Goal: Transaction & Acquisition: Purchase product/service

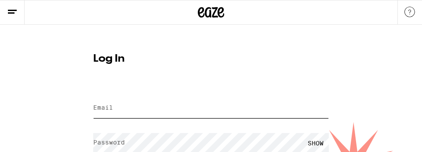
click at [119, 112] on input "Email" at bounding box center [211, 108] width 236 height 20
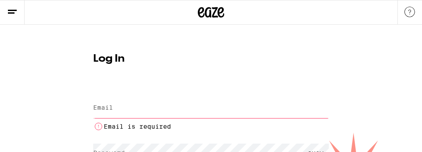
type input "[EMAIL_ADDRESS][DOMAIN_NAME]"
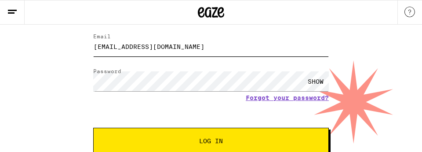
scroll to position [63, 0]
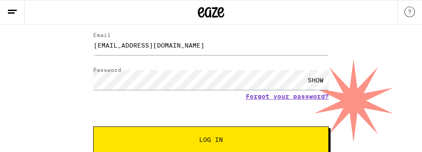
click at [218, 140] on span "Log In" at bounding box center [211, 139] width 24 height 6
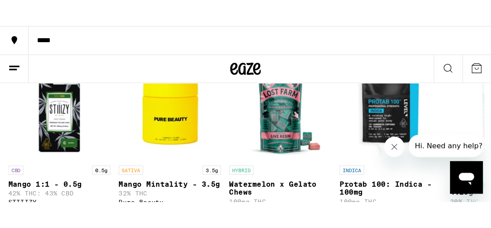
scroll to position [120, 0]
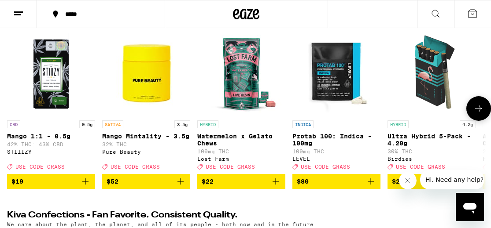
click at [422, 110] on icon at bounding box center [478, 108] width 11 height 11
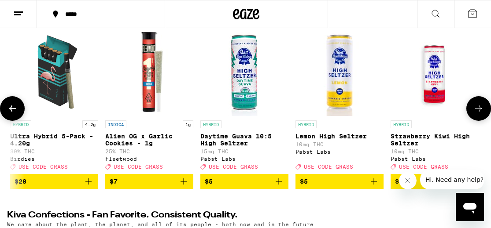
scroll to position [0, 381]
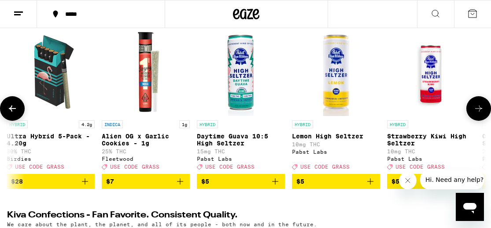
click at [422, 110] on icon at bounding box center [478, 108] width 11 height 11
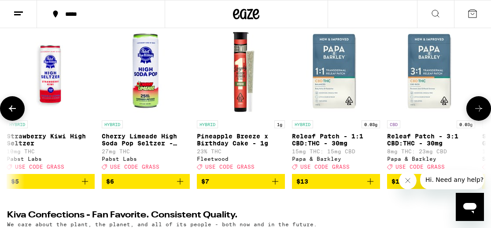
scroll to position [0, 761]
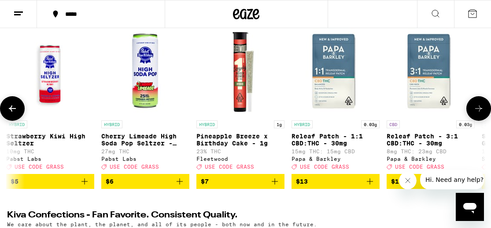
click at [422, 110] on icon at bounding box center [478, 108] width 11 height 11
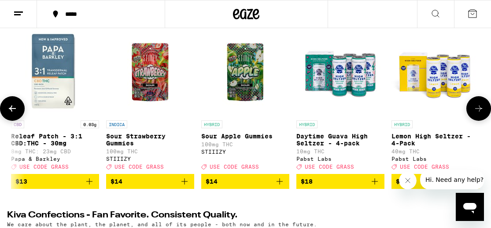
scroll to position [0, 1142]
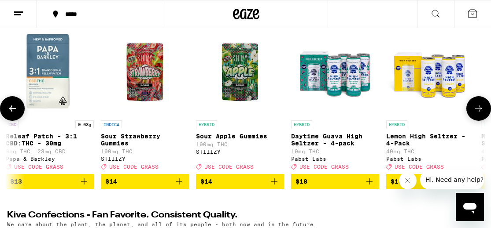
click at [422, 110] on icon at bounding box center [478, 108] width 11 height 11
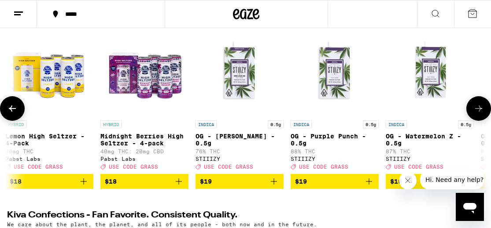
click at [422, 110] on icon at bounding box center [478, 108] width 11 height 11
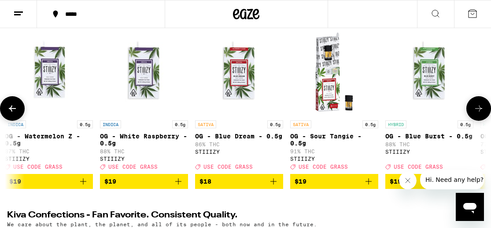
click at [422, 110] on icon at bounding box center [478, 108] width 11 height 11
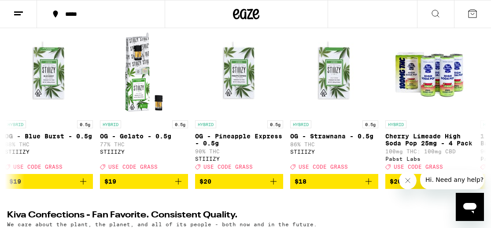
scroll to position [0, 2283]
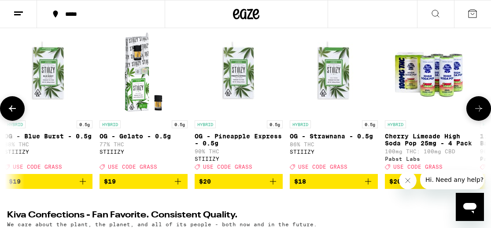
click at [422, 114] on icon at bounding box center [478, 108] width 11 height 11
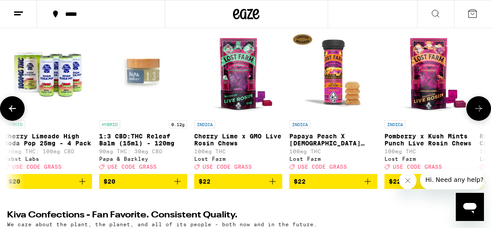
click at [422, 114] on icon at bounding box center [478, 108] width 11 height 11
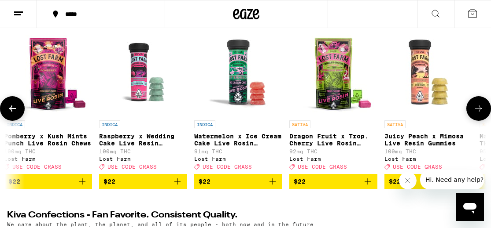
scroll to position [0, 3044]
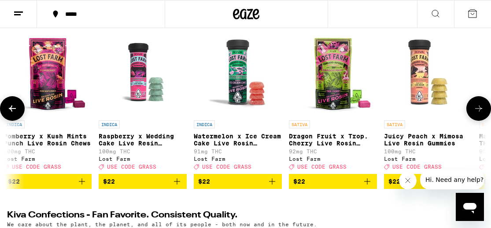
click at [422, 114] on icon at bounding box center [478, 108] width 11 height 11
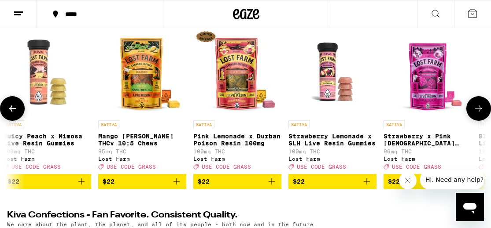
click at [422, 114] on icon at bounding box center [478, 108] width 11 height 11
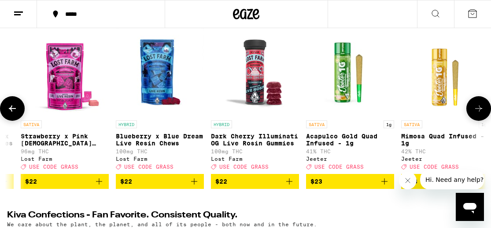
scroll to position [0, 3806]
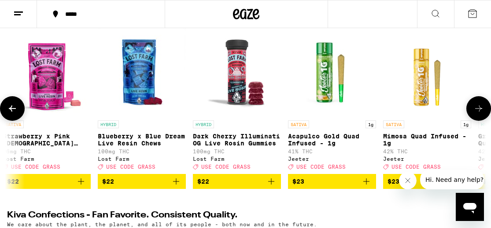
click at [422, 114] on icon at bounding box center [478, 108] width 11 height 11
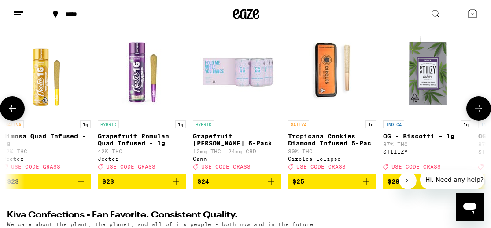
scroll to position [0, 4186]
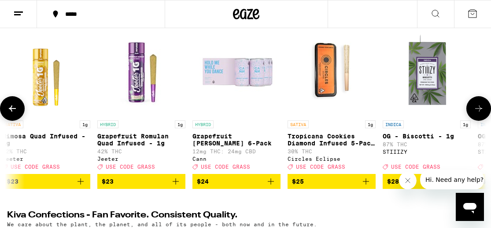
click at [422, 113] on icon at bounding box center [478, 108] width 11 height 11
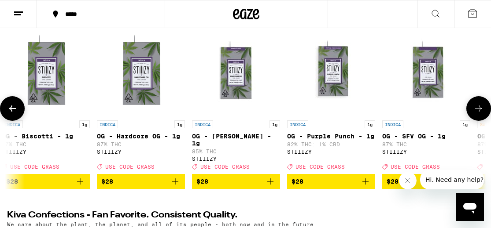
click at [422, 113] on icon at bounding box center [478, 108] width 11 height 11
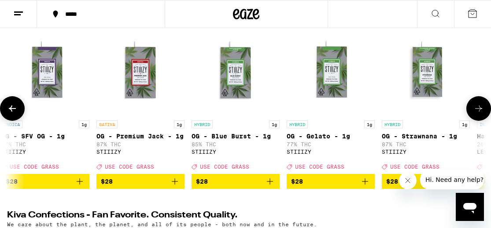
click at [422, 113] on icon at bounding box center [478, 108] width 11 height 11
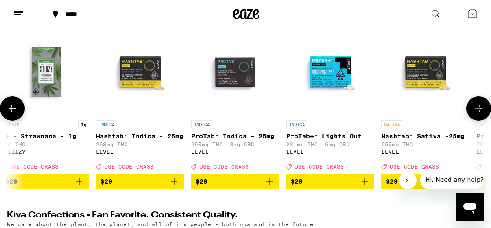
click at [422, 113] on icon at bounding box center [478, 108] width 11 height 11
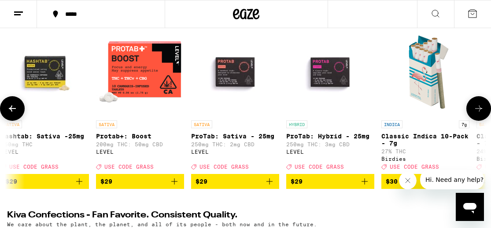
scroll to position [0, 5708]
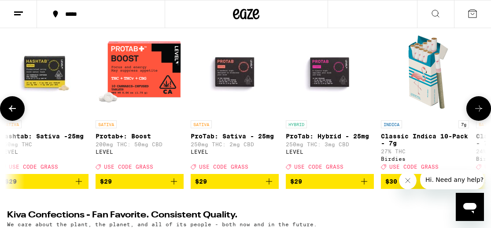
click at [422, 112] on icon at bounding box center [478, 108] width 11 height 11
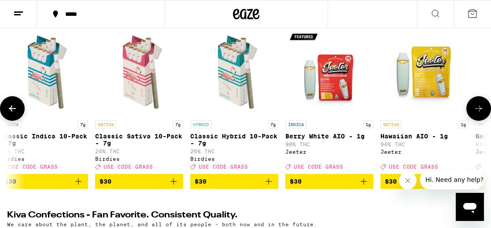
click at [422, 112] on icon at bounding box center [478, 108] width 11 height 11
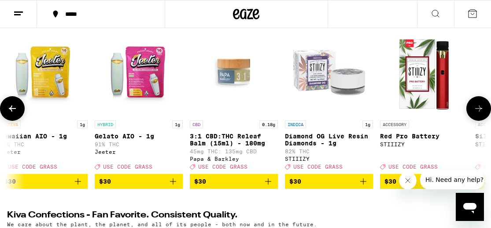
click at [422, 112] on icon at bounding box center [478, 108] width 11 height 11
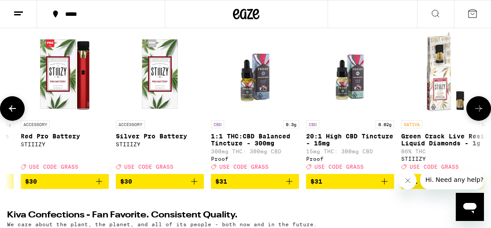
scroll to position [0, 6850]
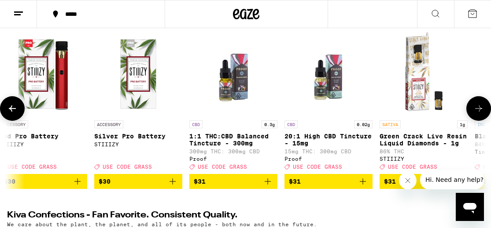
click at [422, 112] on icon at bounding box center [478, 108] width 11 height 11
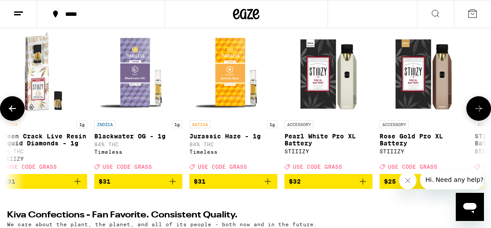
scroll to position [0, 7231]
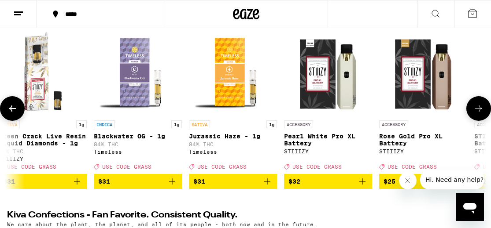
click at [422, 112] on icon at bounding box center [478, 108] width 11 height 11
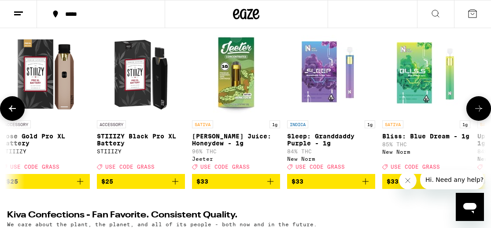
scroll to position [0, 7611]
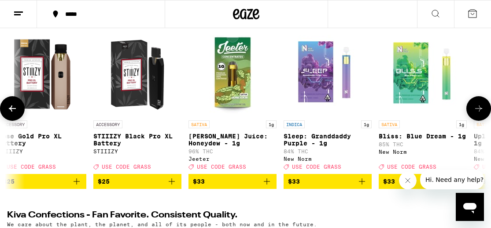
click at [422, 118] on button at bounding box center [478, 108] width 25 height 25
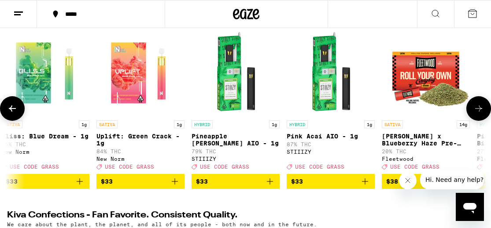
scroll to position [0, 7992]
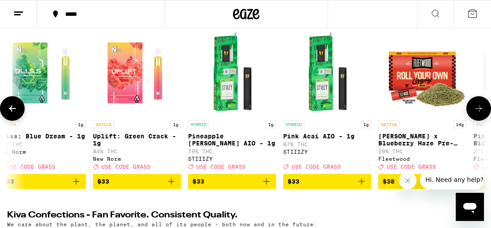
click at [422, 118] on button at bounding box center [478, 108] width 25 height 25
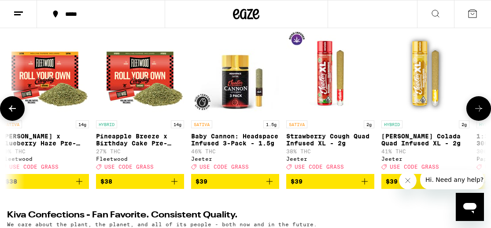
scroll to position [0, 8372]
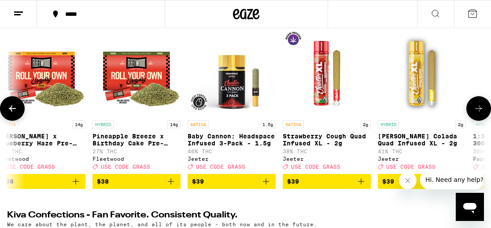
click at [422, 118] on button at bounding box center [478, 108] width 25 height 25
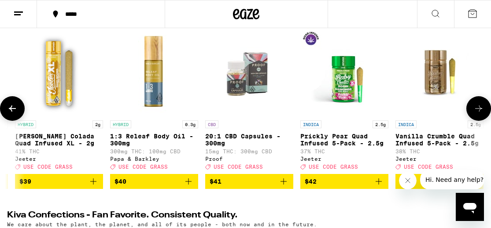
scroll to position [0, 8753]
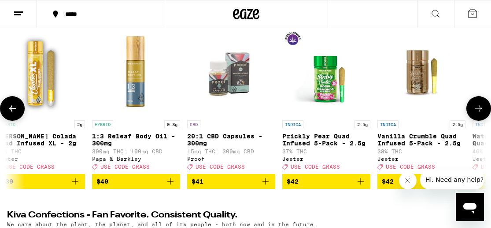
click at [422, 118] on button at bounding box center [478, 108] width 25 height 25
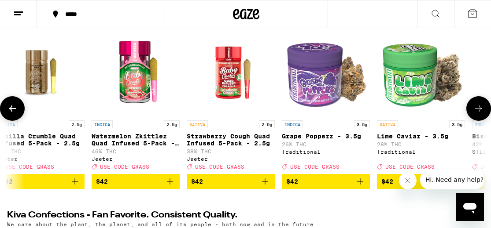
click at [422, 118] on button at bounding box center [478, 108] width 25 height 25
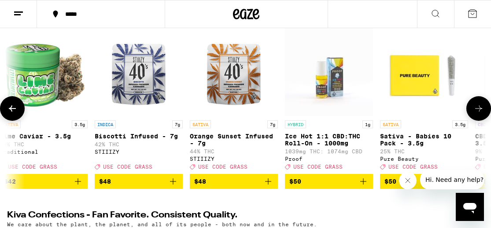
scroll to position [0, 9514]
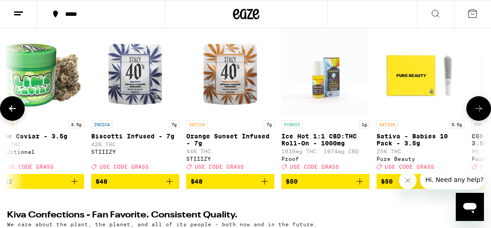
click at [422, 118] on button at bounding box center [478, 108] width 25 height 25
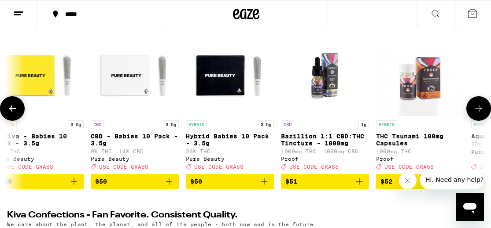
click at [422, 118] on button at bounding box center [478, 108] width 25 height 25
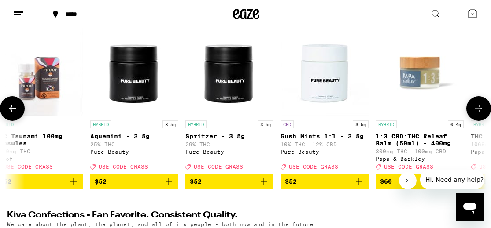
click at [422, 118] on button at bounding box center [478, 108] width 25 height 25
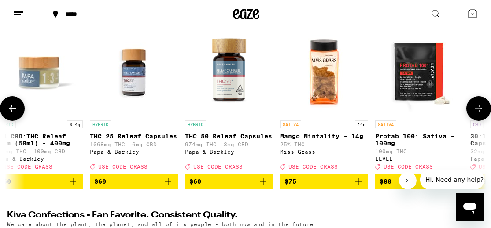
click at [422, 118] on button at bounding box center [478, 108] width 25 height 25
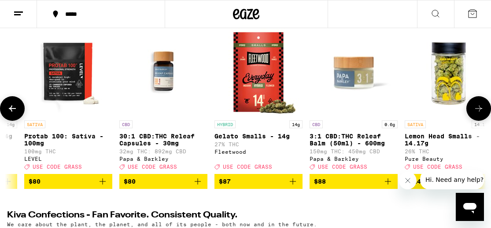
scroll to position [0, 11022]
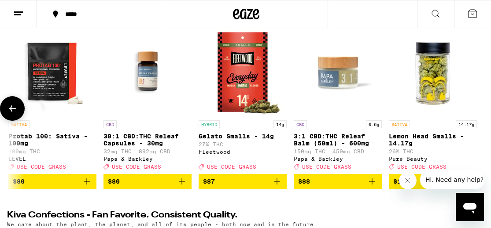
click at [422, 118] on div at bounding box center [478, 108] width 25 height 25
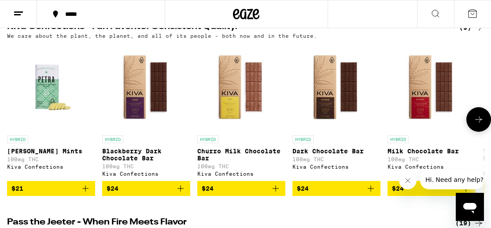
scroll to position [0, 0]
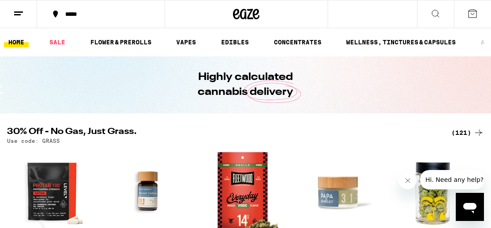
click at [72, 18] on button "*****" at bounding box center [101, 14] width 128 height 26
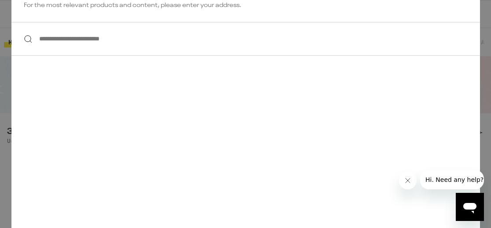
click at [74, 35] on input "**********" at bounding box center [245, 39] width 468 height 34
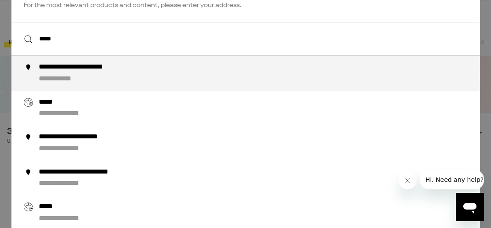
type input "**********"
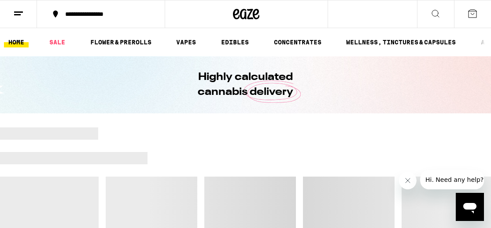
click at [111, 14] on div "**********" at bounding box center [106, 14] width 91 height 6
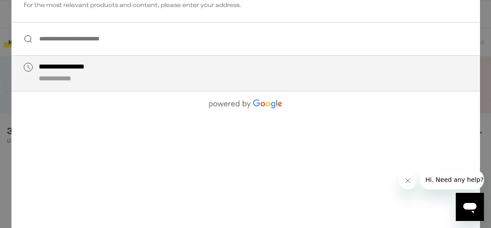
click at [95, 37] on input "**********" at bounding box center [245, 39] width 468 height 34
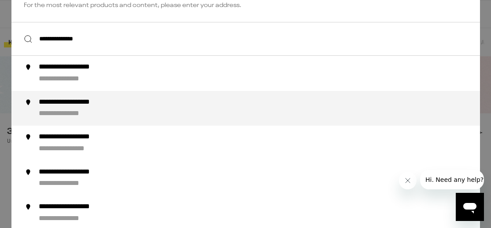
click at [73, 106] on div "**********" at bounding box center [81, 102] width 86 height 9
type input "**********"
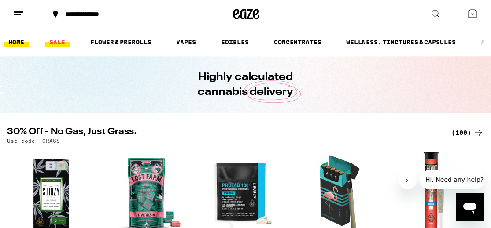
click at [54, 41] on link "SALE" at bounding box center [57, 42] width 25 height 11
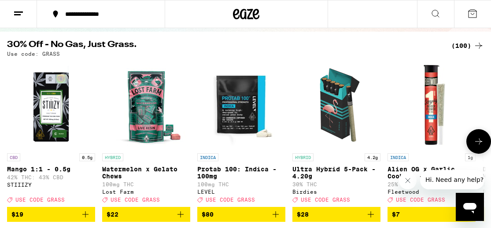
scroll to position [83, 0]
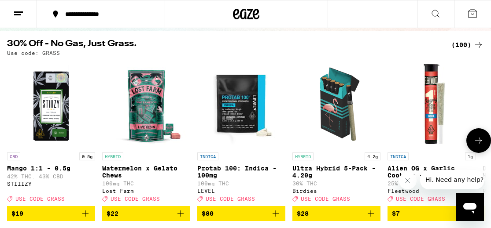
click at [422, 139] on icon at bounding box center [478, 141] width 11 height 11
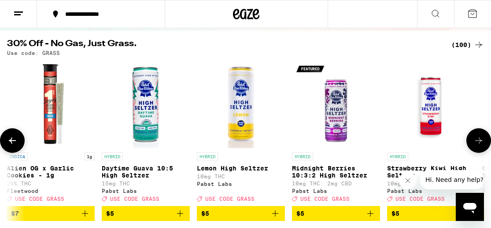
click at [422, 139] on icon at bounding box center [478, 141] width 11 height 11
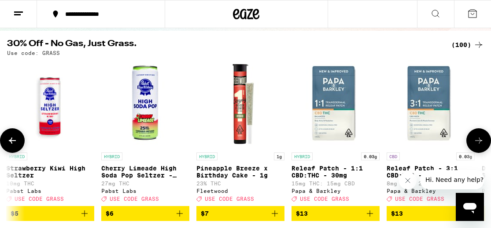
click at [422, 139] on icon at bounding box center [478, 141] width 11 height 11
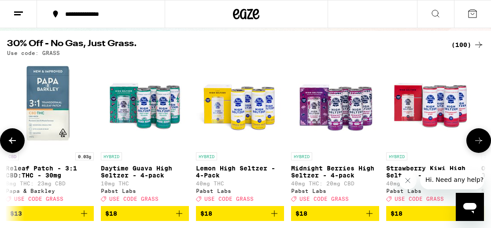
click at [422, 139] on icon at bounding box center [478, 141] width 11 height 11
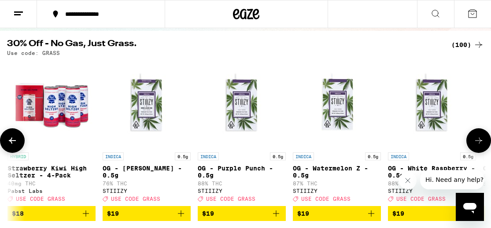
click at [422, 139] on icon at bounding box center [478, 141] width 11 height 11
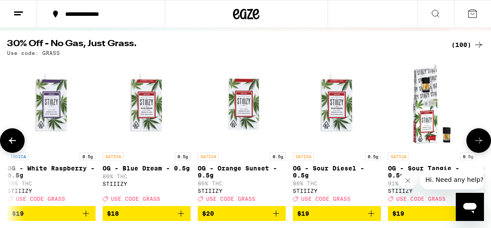
click at [422, 139] on icon at bounding box center [478, 141] width 11 height 11
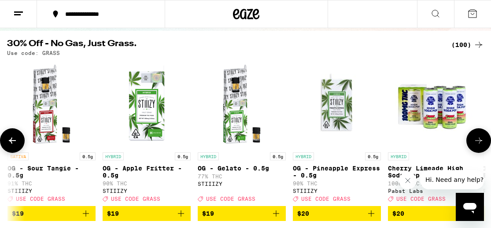
click at [422, 139] on icon at bounding box center [478, 141] width 11 height 11
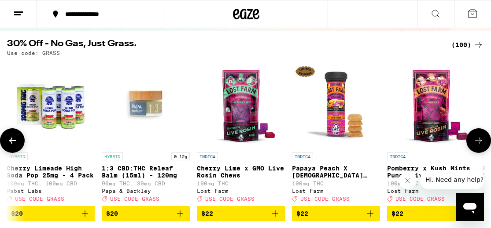
click at [422, 139] on icon at bounding box center [478, 141] width 11 height 11
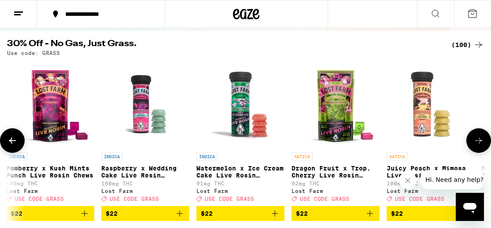
click at [422, 139] on icon at bounding box center [478, 141] width 11 height 11
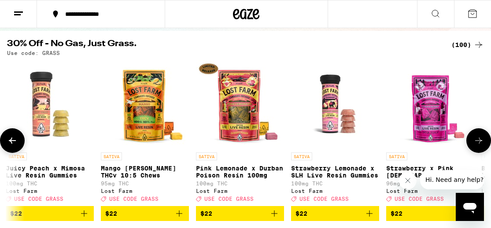
click at [422, 139] on icon at bounding box center [478, 141] width 11 height 11
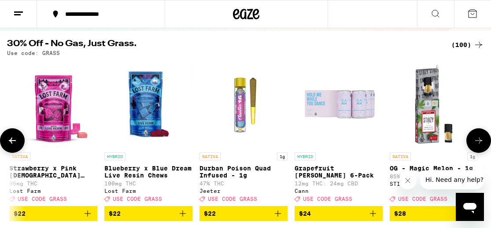
click at [422, 139] on icon at bounding box center [478, 141] width 11 height 11
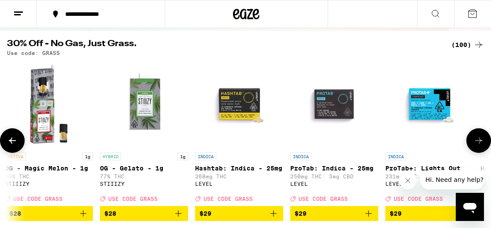
click at [422, 139] on icon at bounding box center [478, 141] width 11 height 11
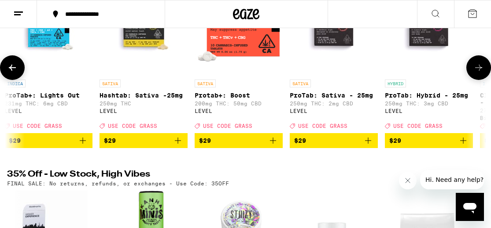
scroll to position [274, 0]
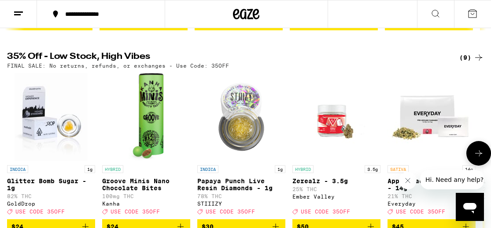
click at [422, 151] on button at bounding box center [478, 153] width 25 height 25
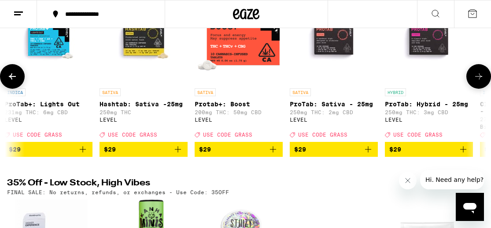
scroll to position [0, 0]
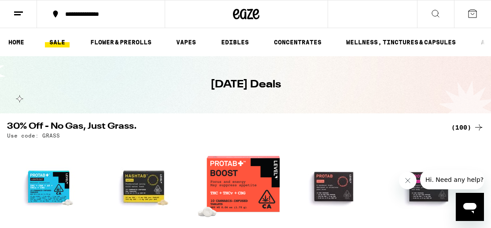
click at [422, 18] on icon at bounding box center [435, 13] width 11 height 11
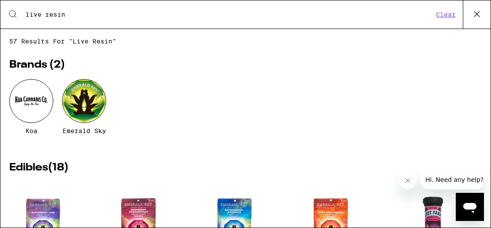
type input "live resin"
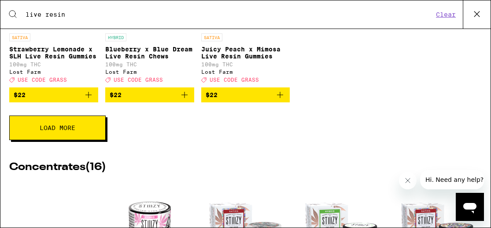
scroll to position [408, 0]
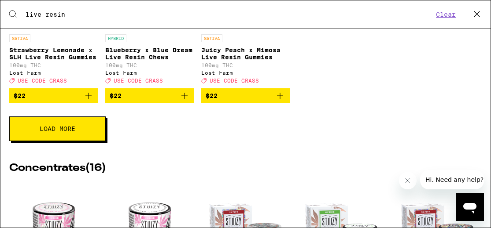
click at [82, 141] on button "Load More" at bounding box center [57, 129] width 96 height 25
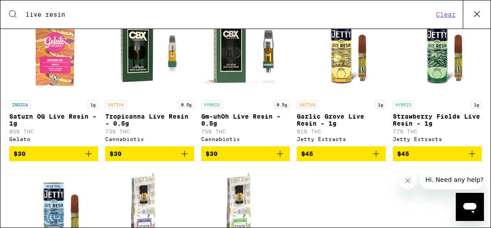
scroll to position [1313, 0]
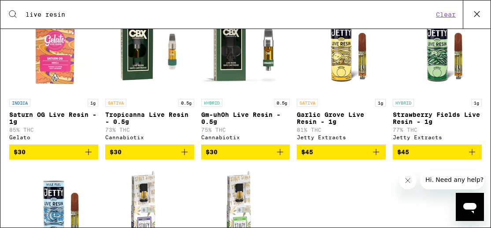
click at [235, 81] on img "Open page for Gm-uhOh Live Resin - 0.5g from Cannabiotix" at bounding box center [245, 51] width 88 height 88
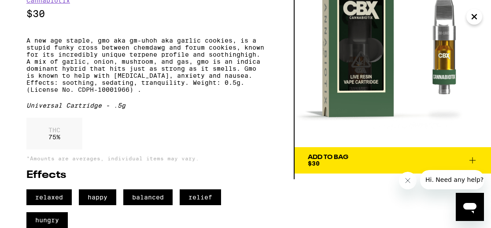
scroll to position [67, 0]
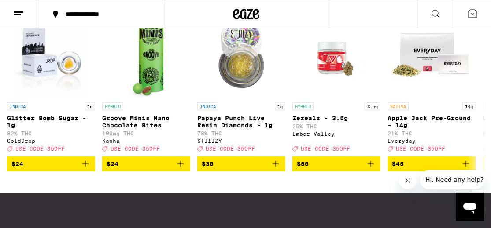
scroll to position [330, 0]
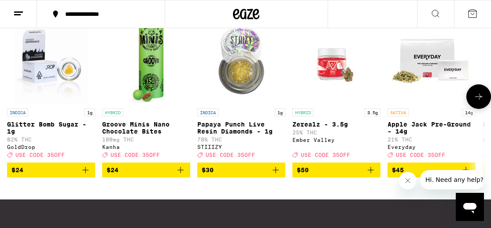
click at [422, 109] on button at bounding box center [478, 96] width 25 height 25
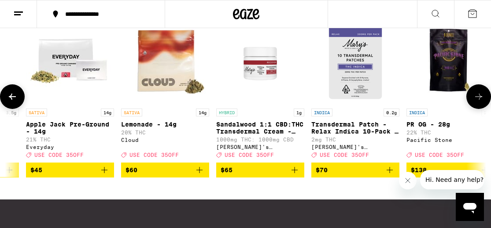
scroll to position [0, 379]
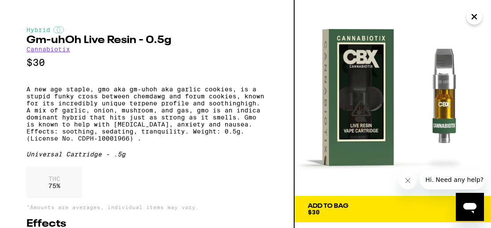
click at [422, 16] on icon "Close" at bounding box center [474, 16] width 11 height 13
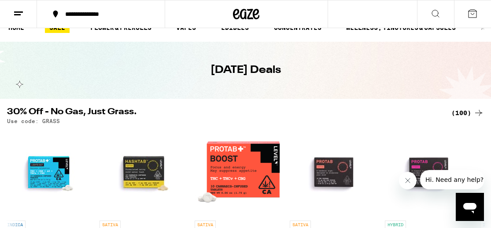
scroll to position [13, 0]
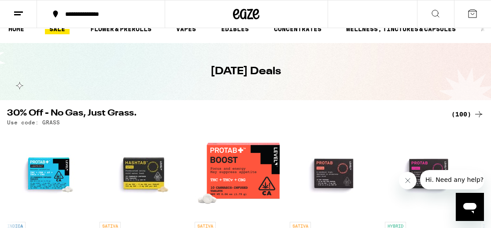
click at [422, 11] on icon at bounding box center [435, 13] width 11 height 11
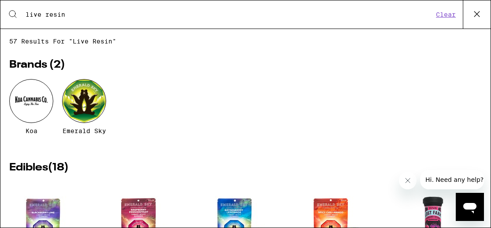
click at [182, 16] on input "live resin" at bounding box center [229, 15] width 408 height 8
type input "live resin"
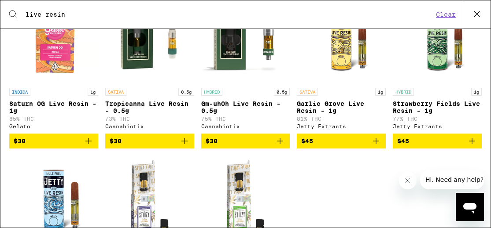
scroll to position [997, 0]
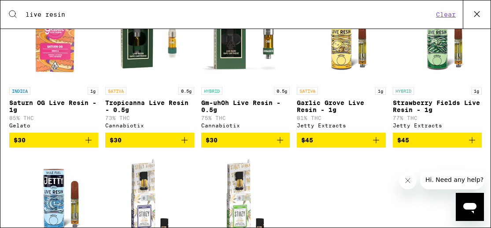
click at [405, 144] on span "$45" at bounding box center [403, 140] width 12 height 7
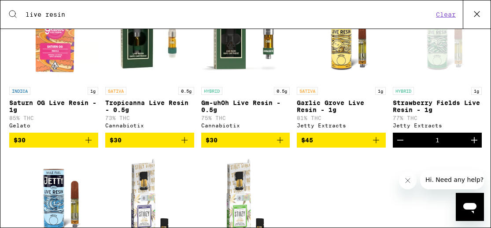
click at [326, 146] on span "$45" at bounding box center [341, 140] width 80 height 11
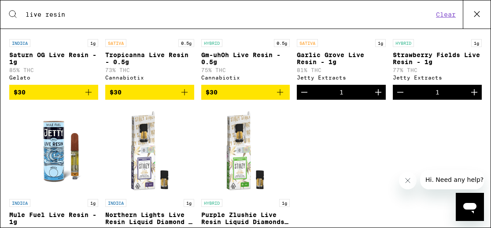
scroll to position [1125, 0]
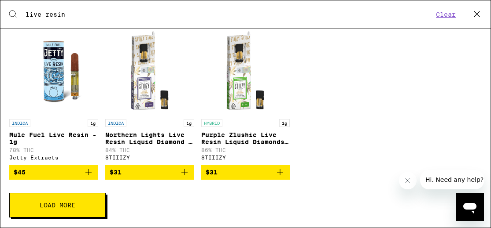
click at [38, 151] on span "$45" at bounding box center [54, 172] width 80 height 11
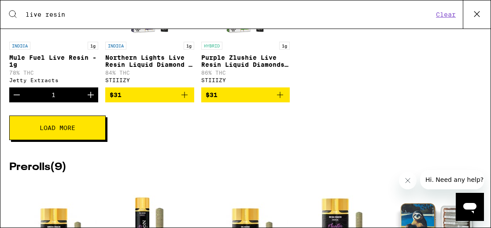
scroll to position [1204, 0]
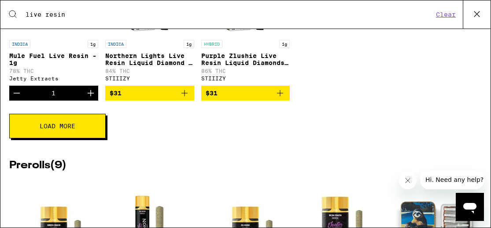
click at [83, 139] on button "Load More" at bounding box center [57, 126] width 96 height 25
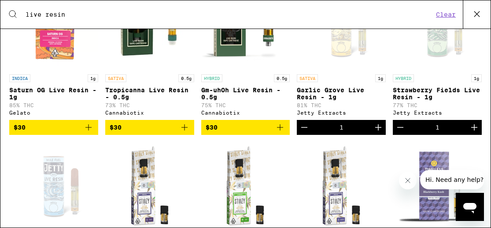
scroll to position [1010, 0]
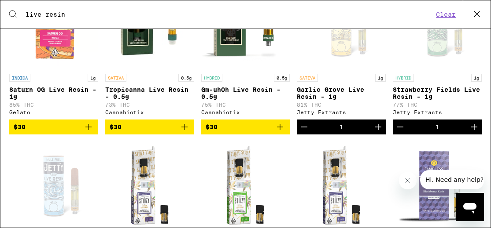
click at [303, 132] on icon "Decrement" at bounding box center [304, 127] width 11 height 11
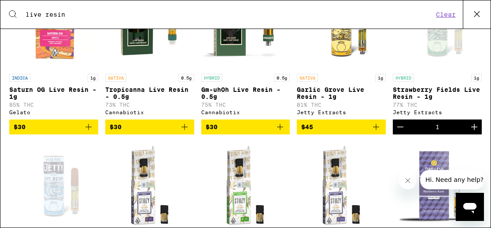
scroll to position [969, 0]
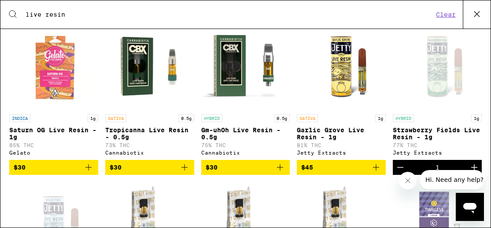
click at [146, 89] on img "Open page for Tropicanna Live Resin - 0.5g from Cannabiotix" at bounding box center [150, 66] width 88 height 88
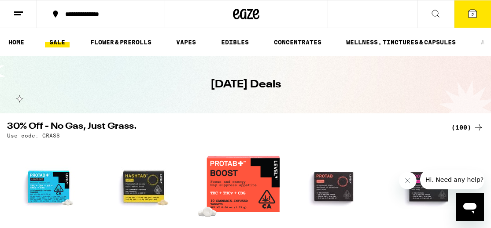
click at [422, 12] on icon at bounding box center [435, 13] width 11 height 11
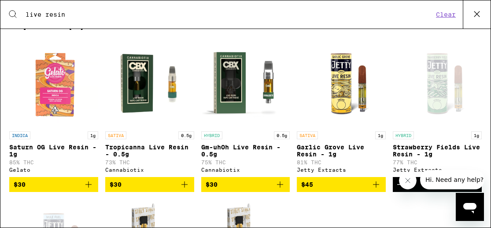
scroll to position [955, 0]
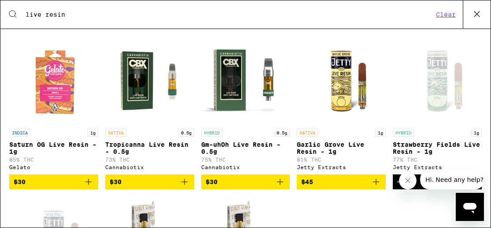
click at [230, 108] on img "Open page for Gm-uhOh Live Resin - 0.5g from Cannabiotix" at bounding box center [245, 81] width 88 height 88
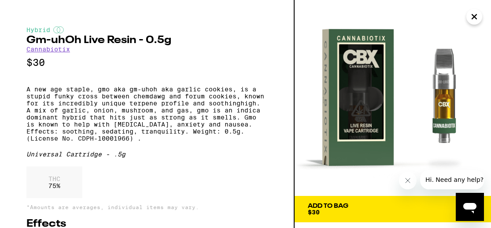
click at [350, 151] on span "Add To Bag $30" at bounding box center [393, 209] width 170 height 12
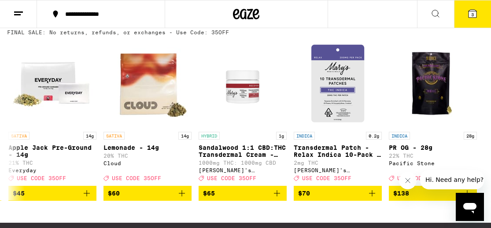
scroll to position [306, 0]
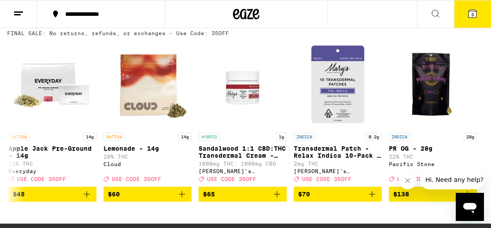
click at [422, 12] on span "3" at bounding box center [472, 14] width 3 height 5
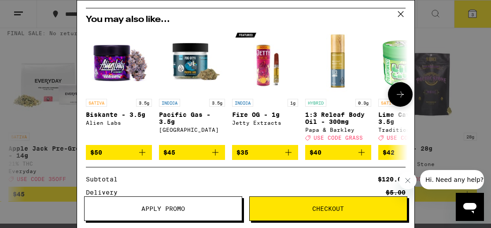
scroll to position [117, 0]
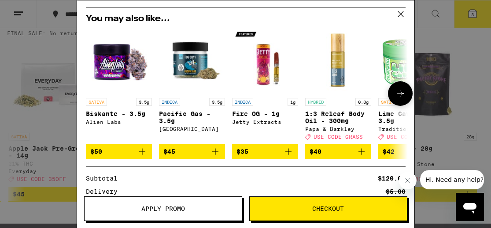
click at [261, 68] on img "Open page for Fire OG - 1g from Jetty Extracts" at bounding box center [265, 61] width 66 height 66
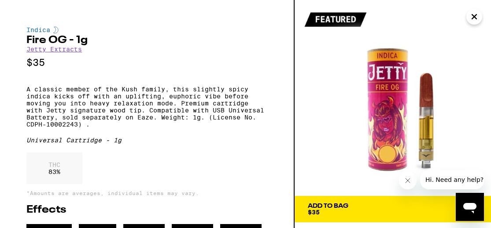
click at [422, 17] on icon "Close" at bounding box center [474, 16] width 11 height 13
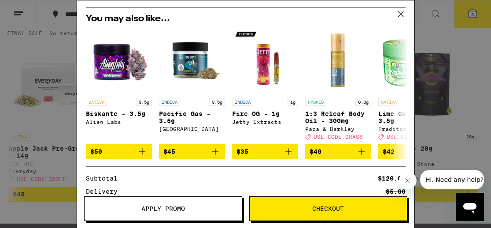
click at [400, 11] on icon at bounding box center [400, 13] width 13 height 13
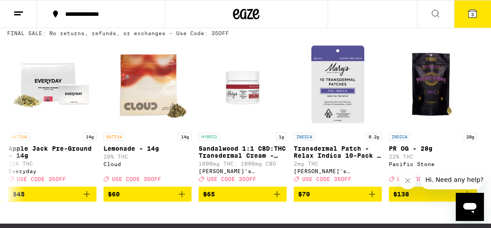
click at [422, 18] on icon at bounding box center [472, 14] width 8 height 8
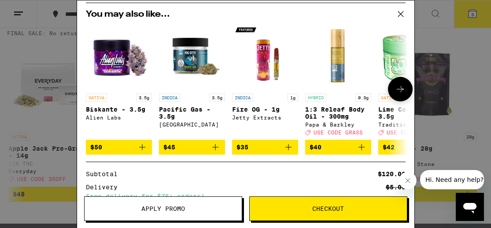
scroll to position [222, 0]
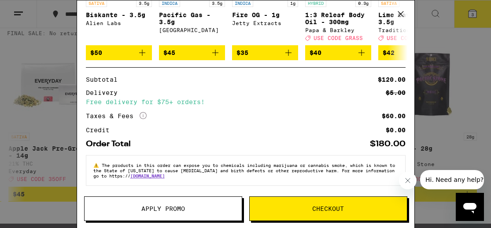
click at [317, 151] on button "Checkout" at bounding box center [328, 209] width 158 height 25
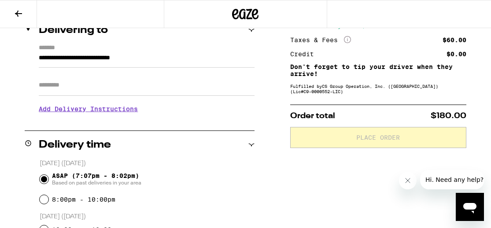
scroll to position [114, 0]
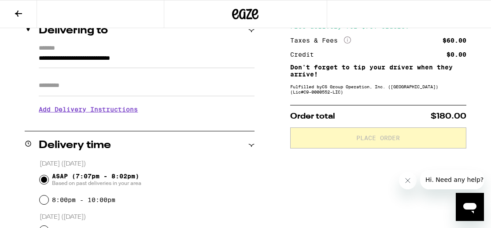
click at [132, 91] on input "Apt/Suite" at bounding box center [147, 85] width 216 height 21
type input "*"
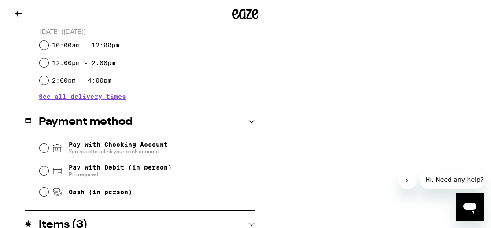
scroll to position [333, 0]
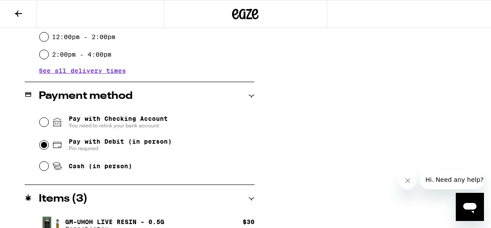
click at [48, 147] on input "Pay with Debit (in person) Pin required" at bounding box center [44, 145] width 9 height 9
radio input "true"
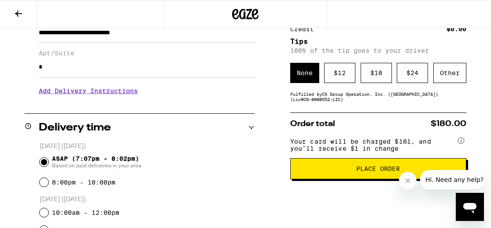
scroll to position [136, 0]
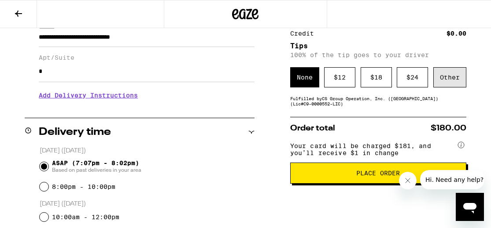
click at [422, 77] on div "Other" at bounding box center [449, 77] width 33 height 20
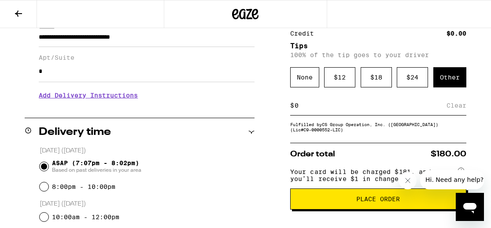
click at [301, 110] on input at bounding box center [370, 106] width 152 height 8
type input "5"
click at [321, 151] on button "Place Order" at bounding box center [378, 199] width 176 height 21
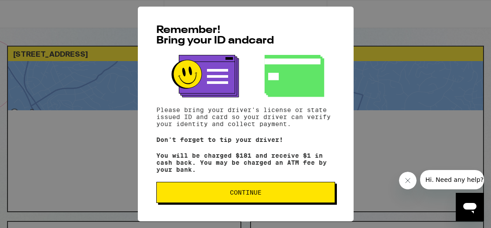
click at [243, 151] on span "Continue" at bounding box center [246, 193] width 32 height 6
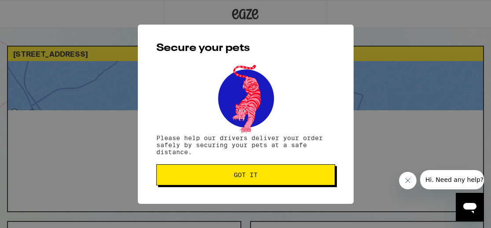
click at [227, 151] on button "Got it" at bounding box center [245, 175] width 179 height 21
